Goal: Use online tool/utility: Utilize a website feature to perform a specific function

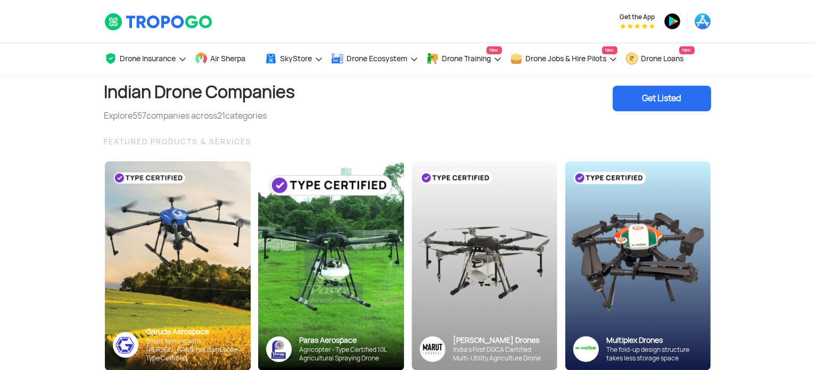
click at [671, 97] on div "Get Listed" at bounding box center [662, 99] width 98 height 26
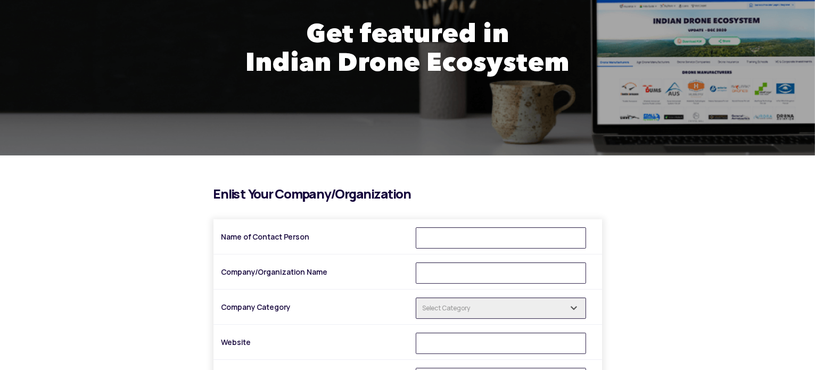
scroll to position [212, 0]
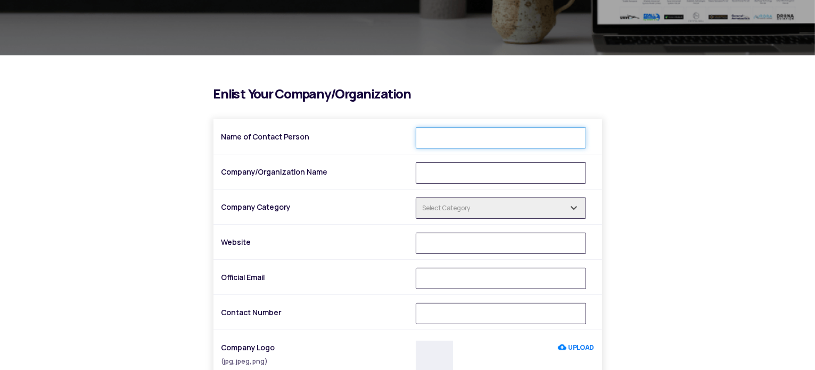
click at [556, 144] on input "Name of Contact Person" at bounding box center [501, 137] width 170 height 21
type input "Manan Falke"
click at [440, 164] on input "Company/Organization Name" at bounding box center [501, 172] width 170 height 21
type input "M"
type input "Rotors Propellers & Motors Private Limited"
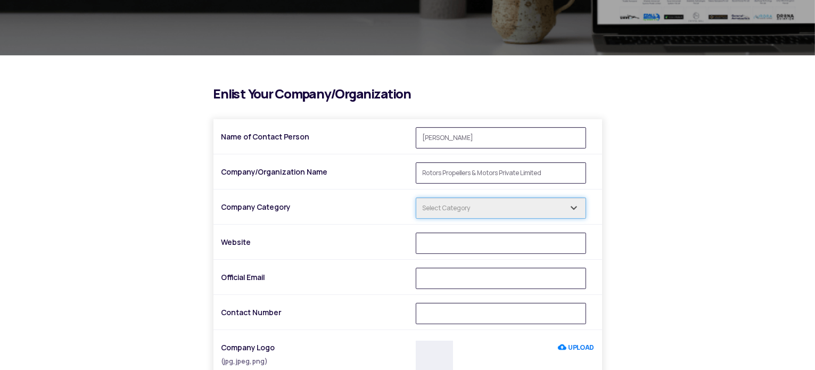
click at [462, 208] on input "text" at bounding box center [501, 207] width 170 height 21
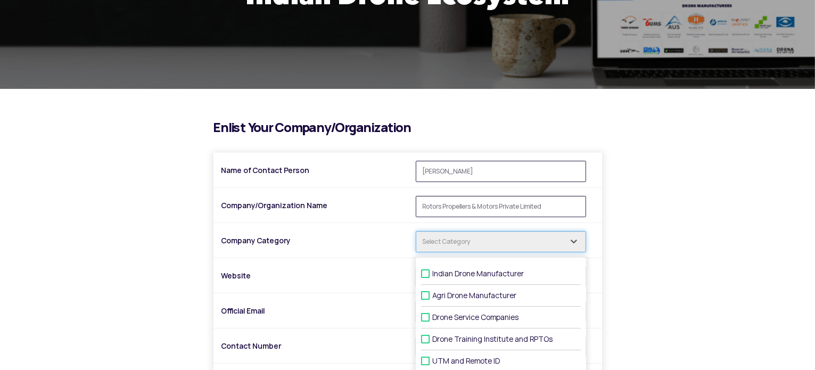
scroll to position [179, 0]
click at [650, 257] on div "i Enlist Your Company/Organization Name of Contact Person Manan Falke Company/O…" at bounding box center [407, 360] width 623 height 478
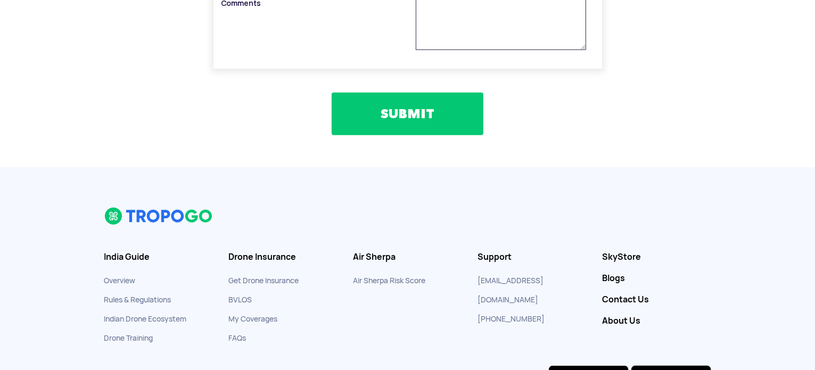
scroll to position [674, 0]
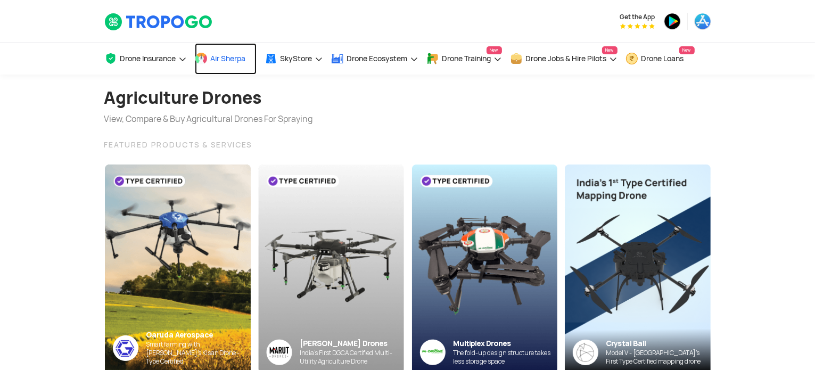
click at [215, 59] on span "Air Sherpa" at bounding box center [228, 58] width 35 height 9
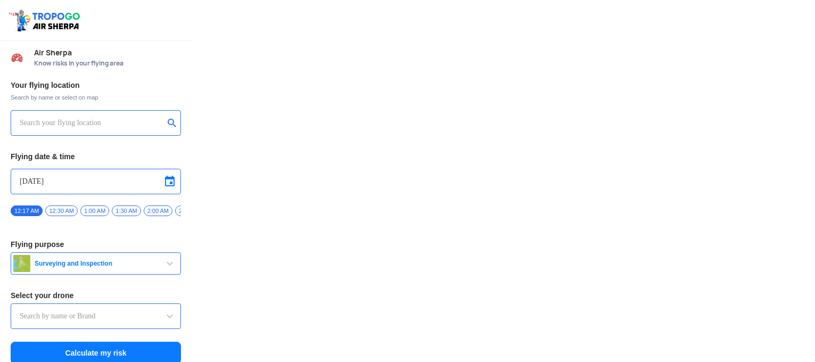
type input "DJI Mini2"
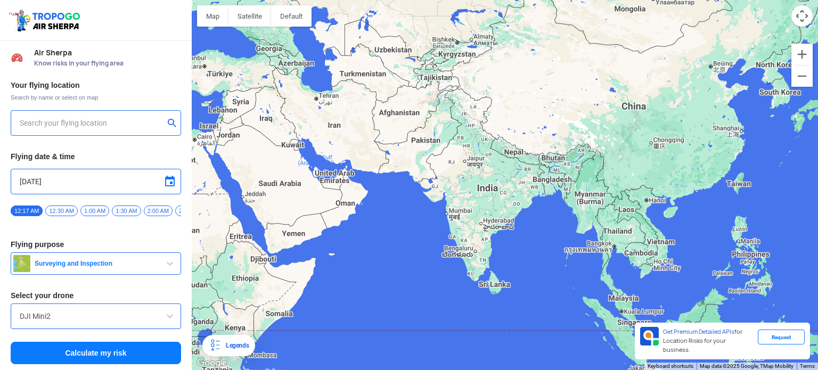
scroll to position [4, 0]
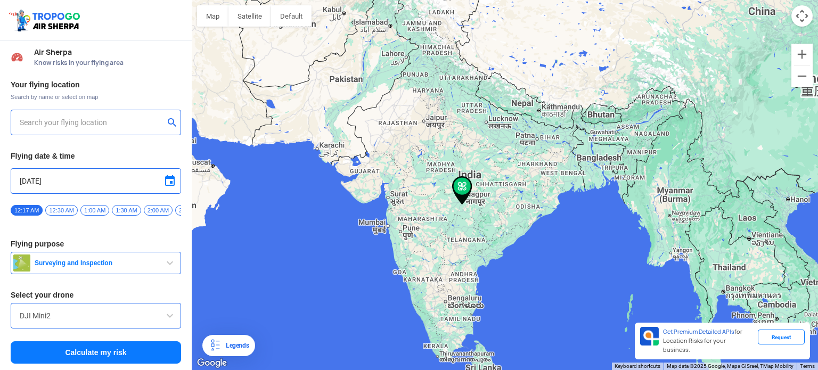
type input "144, Khattalwada, Wadgaon, Maharashtra 272176, India"
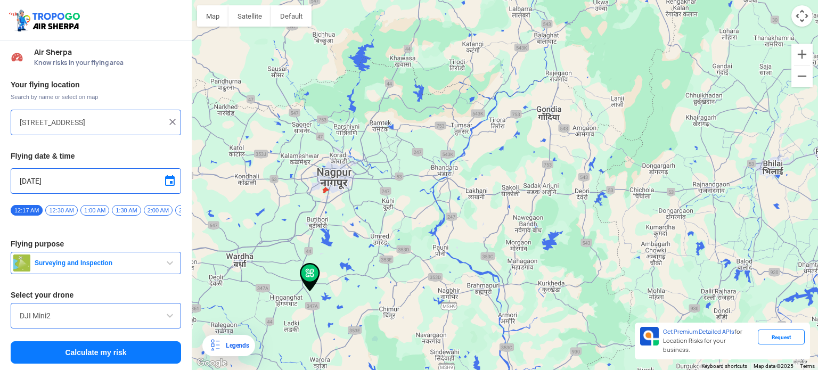
click at [309, 271] on img at bounding box center [310, 277] width 20 height 29
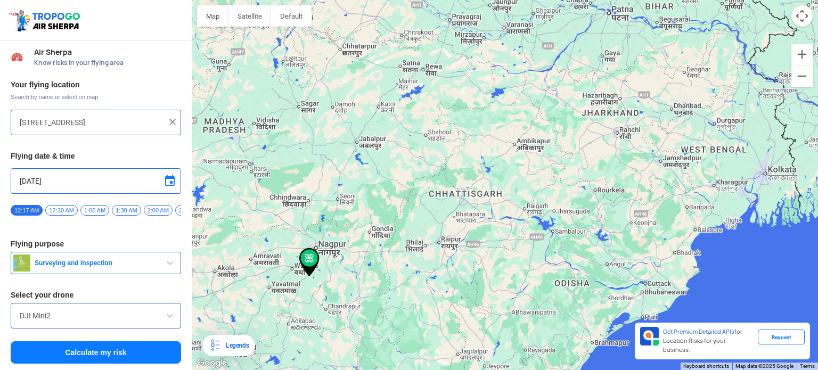
scroll to position [0, 0]
click at [34, 353] on button "Calculate my risk" at bounding box center [96, 353] width 170 height 22
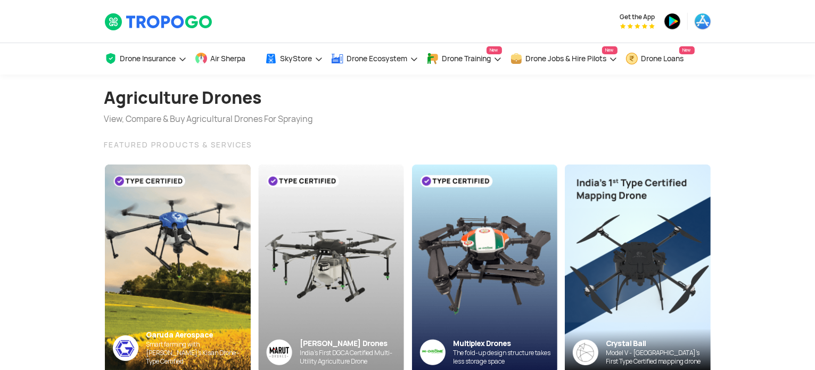
scroll to position [10, 0]
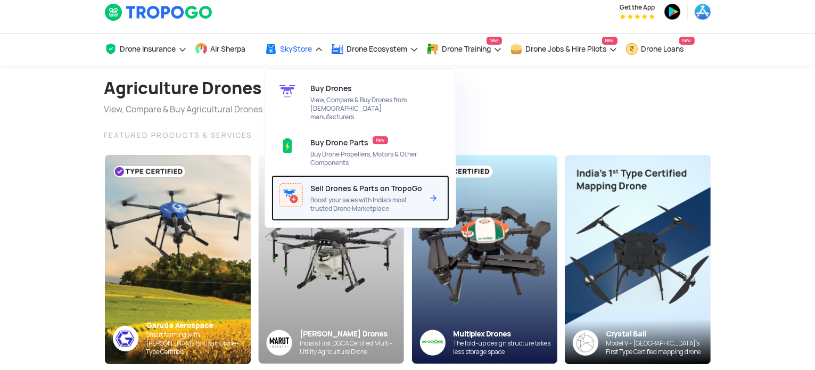
click at [303, 197] on img at bounding box center [291, 195] width 24 height 24
